Goal: Task Accomplishment & Management: Complete application form

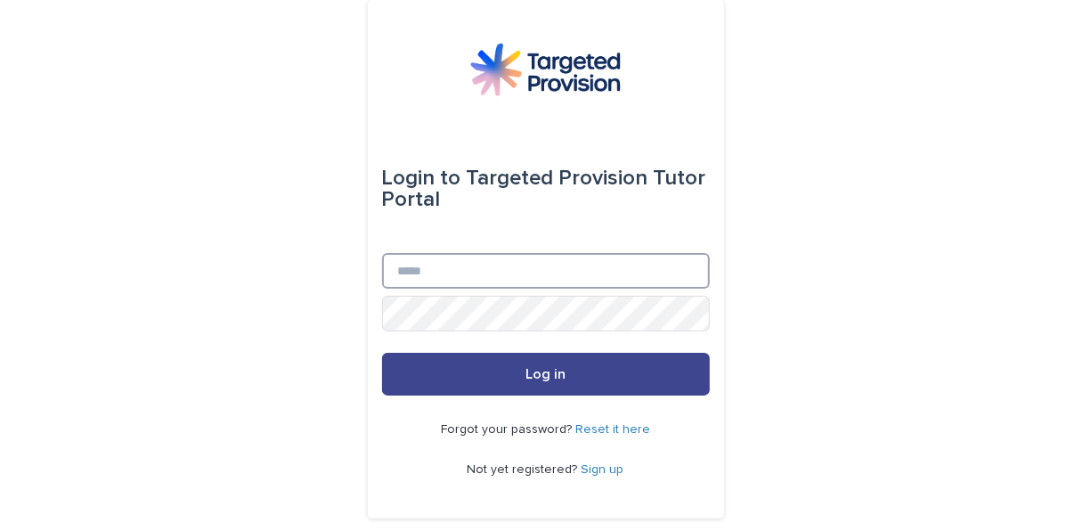
type input "**********"
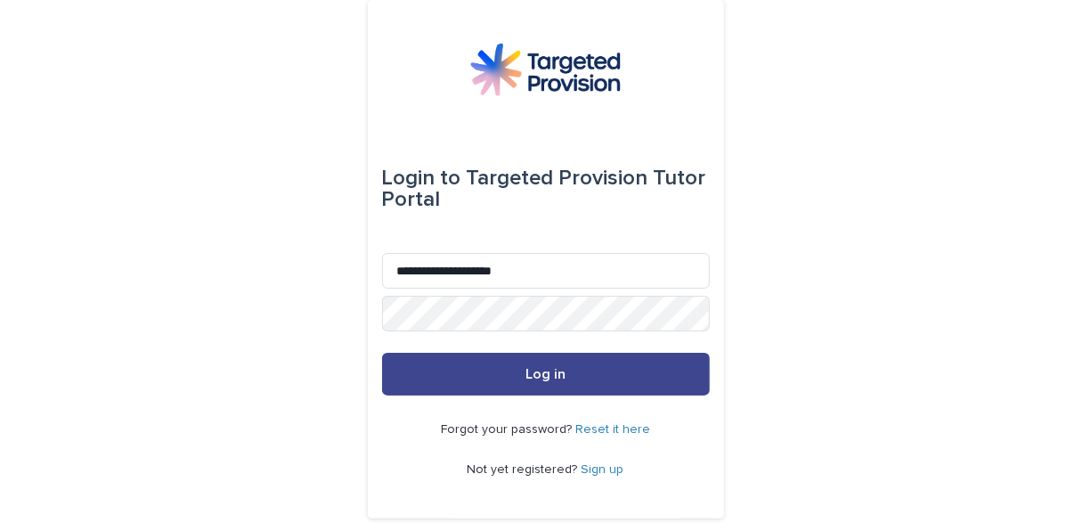
click at [646, 381] on button "Log in" at bounding box center [546, 374] width 328 height 43
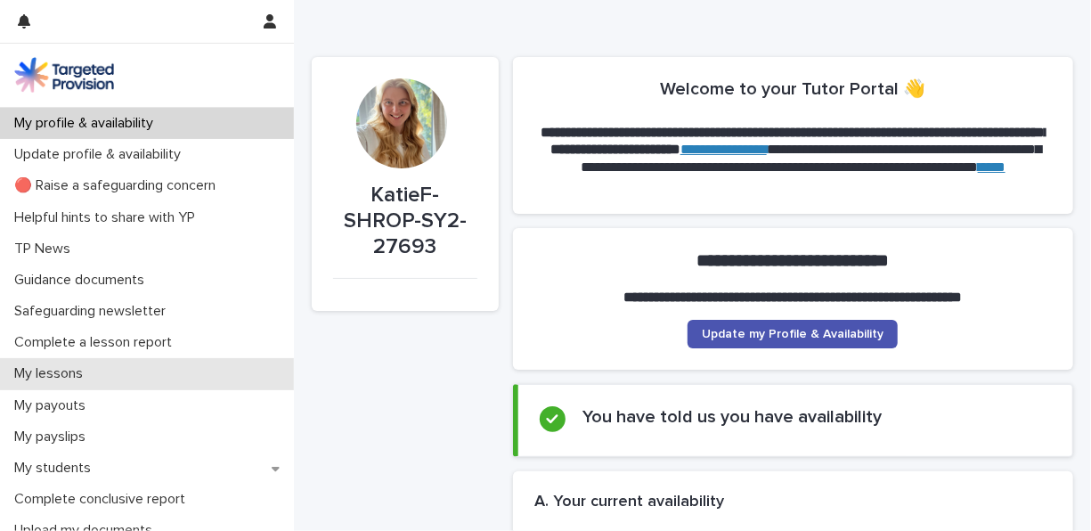
click at [70, 372] on p "My lessons" at bounding box center [52, 373] width 90 height 17
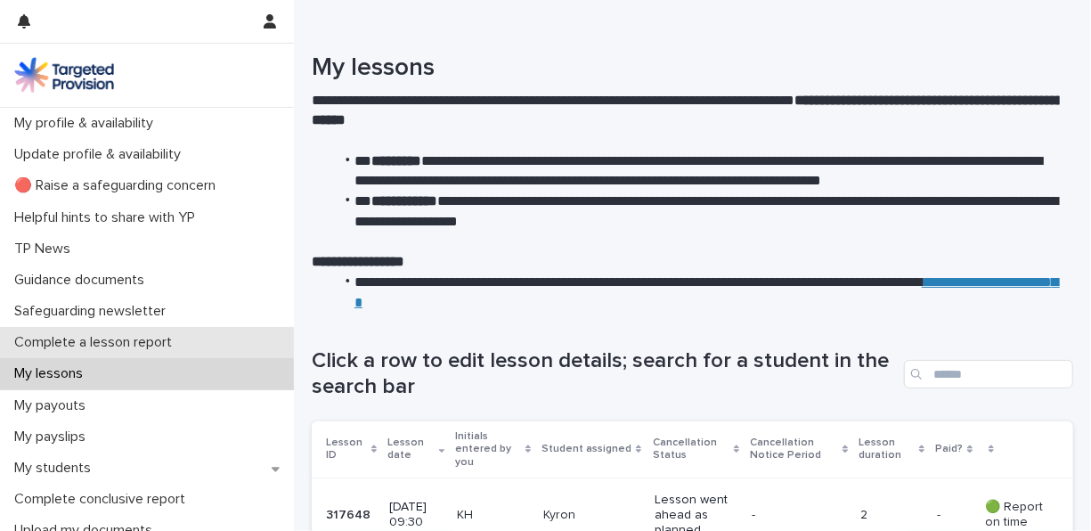
click at [53, 339] on p "Complete a lesson report" at bounding box center [96, 342] width 179 height 17
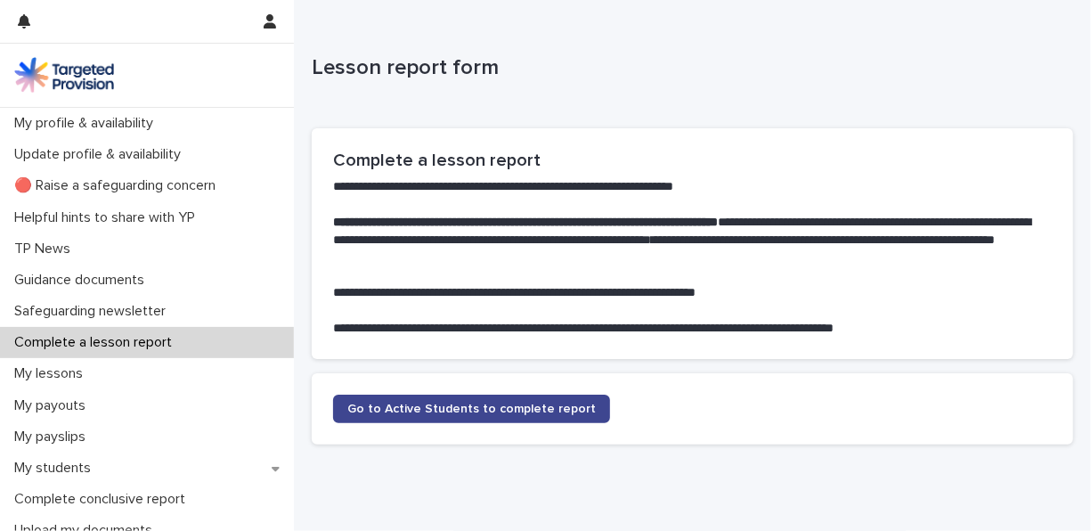
click at [450, 407] on span "Go to Active Students to complete report" at bounding box center [471, 409] width 249 height 12
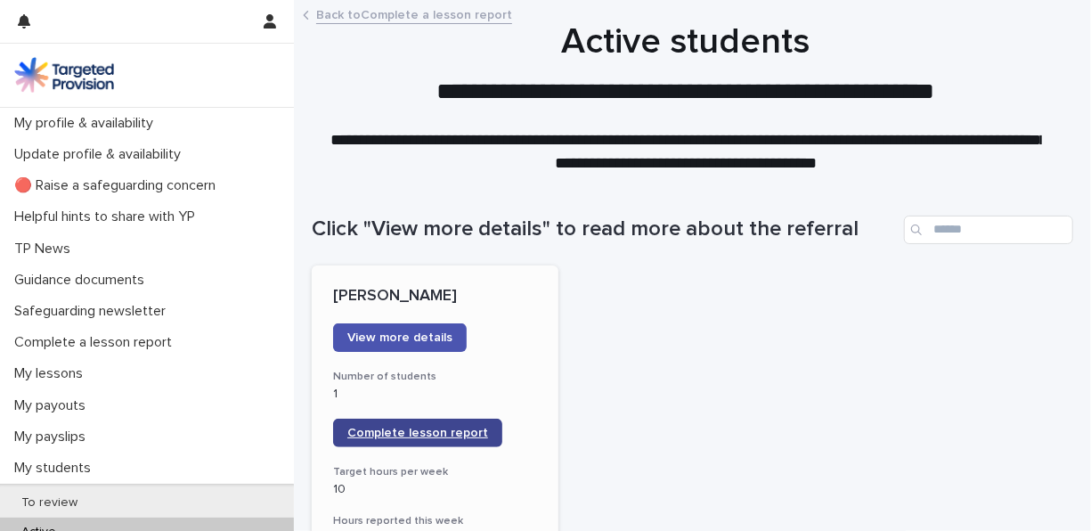
click at [386, 437] on span "Complete lesson report" at bounding box center [417, 433] width 141 height 12
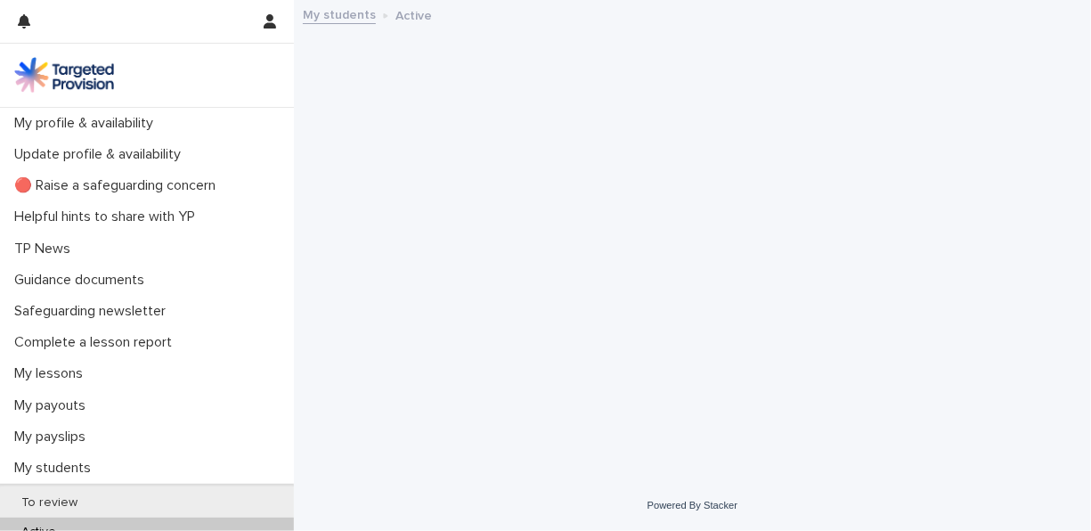
click at [388, 241] on div "Loading... Saving… Loading... Saving…" at bounding box center [692, 219] width 779 height 434
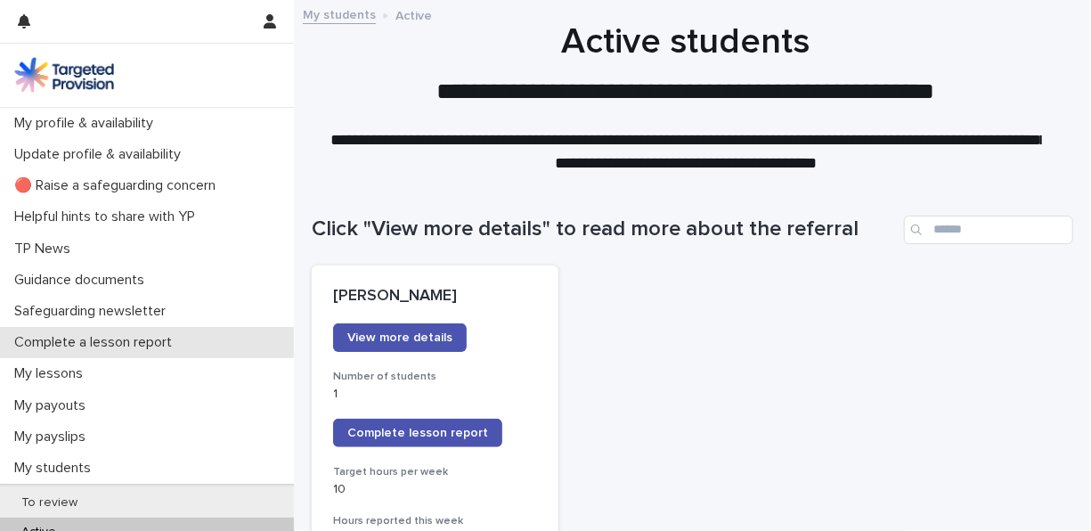
click at [111, 337] on p "Complete a lesson report" at bounding box center [96, 342] width 179 height 17
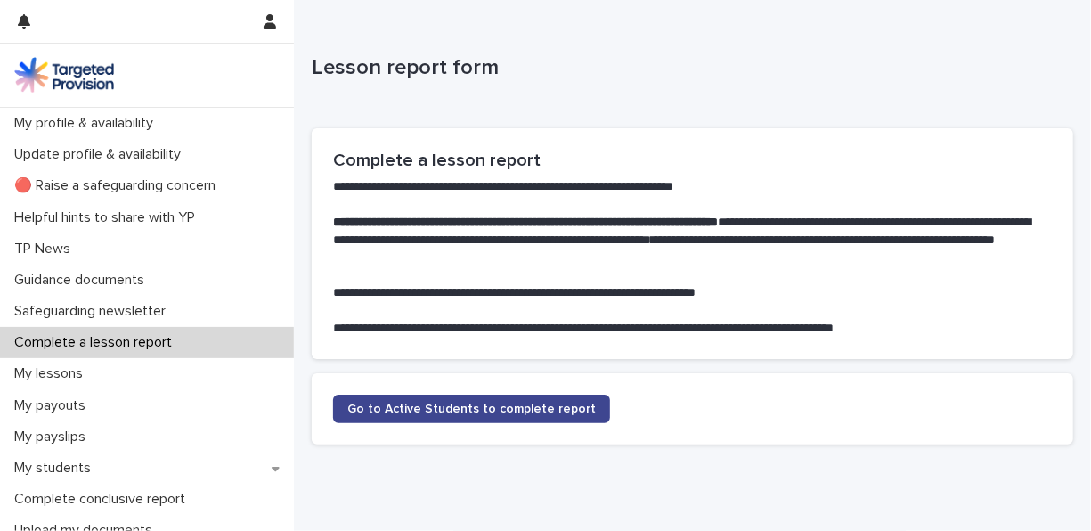
click at [430, 403] on span "Go to Active Students to complete report" at bounding box center [471, 409] width 249 height 12
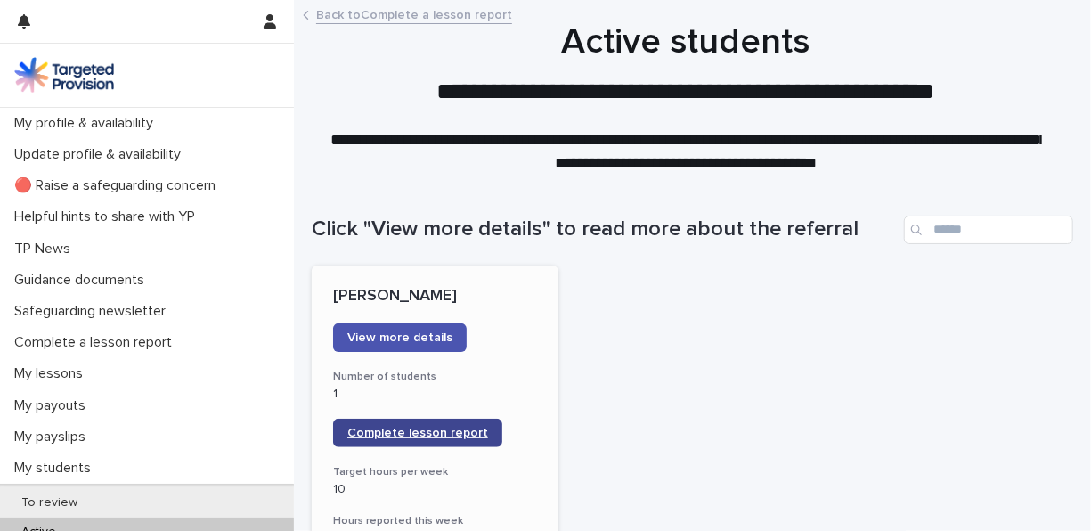
click at [404, 423] on link "Complete lesson report" at bounding box center [417, 433] width 169 height 29
